Goal: Information Seeking & Learning: Check status

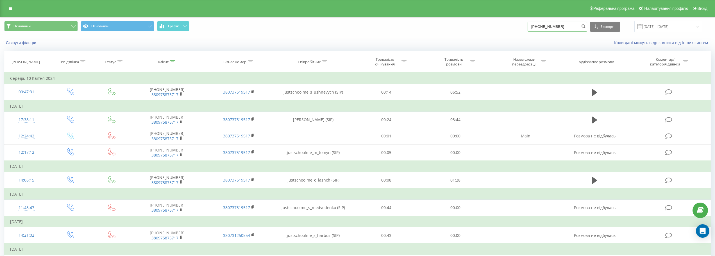
click at [556, 28] on input "[PHONE_NUMBER]" at bounding box center [557, 27] width 60 height 10
drag, startPoint x: 556, startPoint y: 28, endPoint x: 569, endPoint y: 30, distance: 13.3
click at [556, 28] on input "[PHONE_NUMBER]" at bounding box center [557, 27] width 60 height 10
paste input "0995441496"
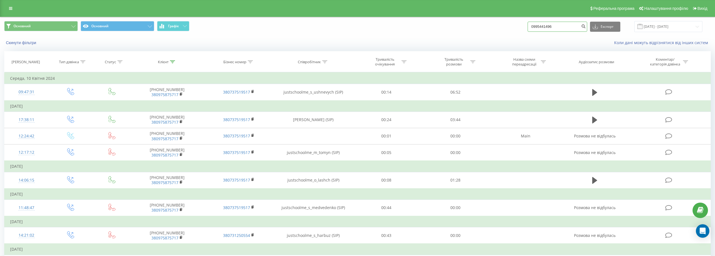
click at [539, 27] on input "0995441496" at bounding box center [557, 27] width 60 height 10
type input "380995441496"
click at [587, 27] on button "submit" at bounding box center [583, 27] width 8 height 10
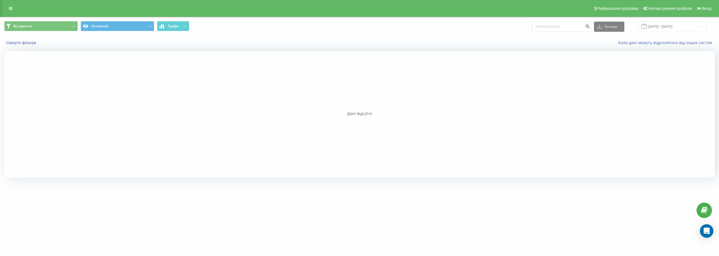
click at [634, 123] on div at bounding box center [359, 114] width 710 height 126
click at [681, 23] on input "20.05.2025 - 20.08.2025" at bounding box center [672, 26] width 68 height 11
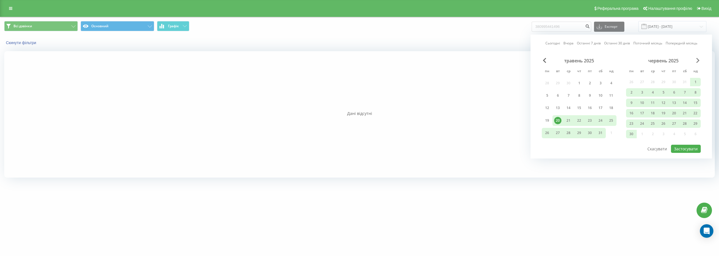
click at [697, 60] on span "Next Month" at bounding box center [697, 60] width 3 height 5
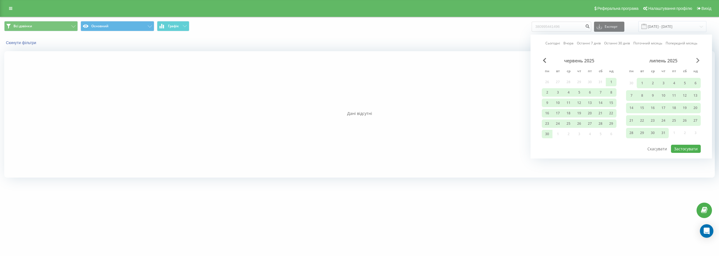
click at [697, 60] on span "Next Month" at bounding box center [697, 60] width 3 height 5
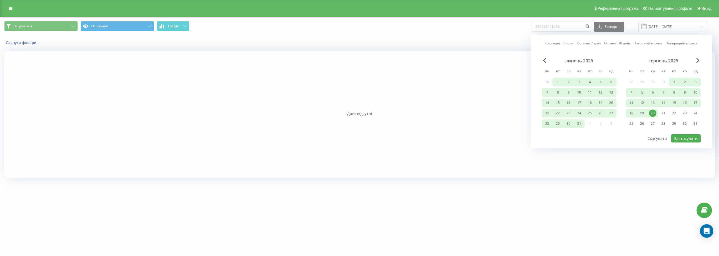
click at [651, 114] on div "20" at bounding box center [652, 112] width 7 height 7
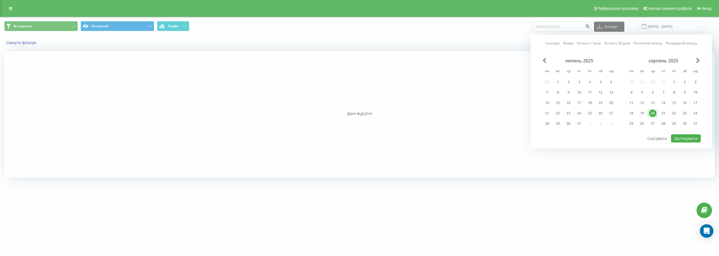
click at [652, 114] on div "20" at bounding box center [652, 112] width 7 height 7
click at [683, 137] on button "Застосувати" at bounding box center [686, 138] width 30 height 8
type input "20.08.2025 - 20.08.2025"
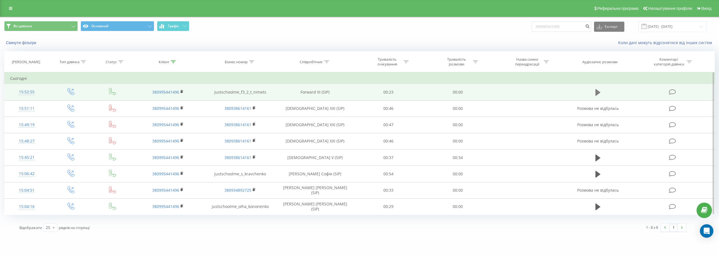
click at [598, 90] on icon at bounding box center [597, 92] width 5 height 8
